Goal: Find specific page/section: Find specific page/section

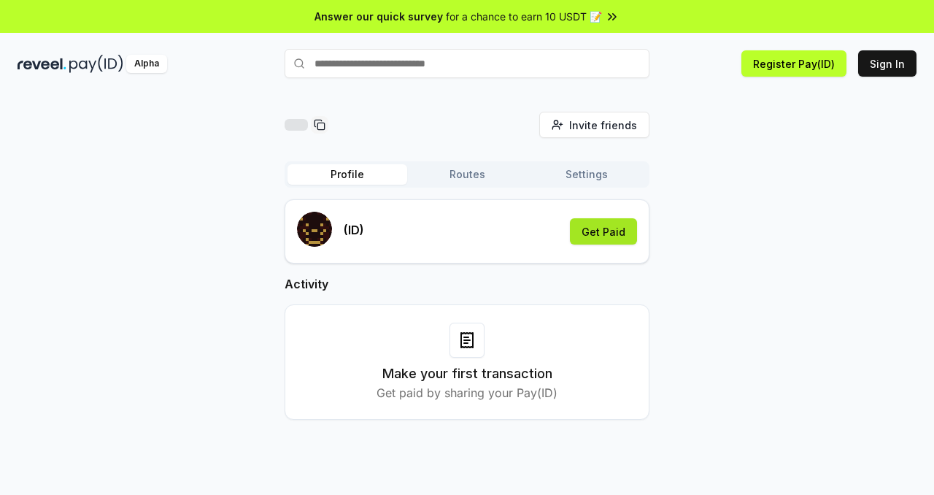
click at [622, 235] on button "Get Paid" at bounding box center [603, 231] width 67 height 26
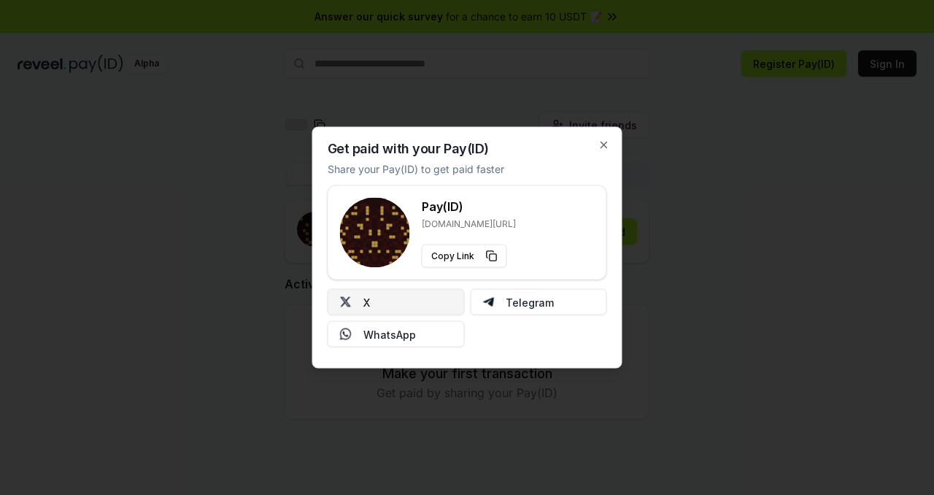
click at [434, 299] on button "X" at bounding box center [396, 302] width 137 height 26
